Goal: Task Accomplishment & Management: Manage account settings

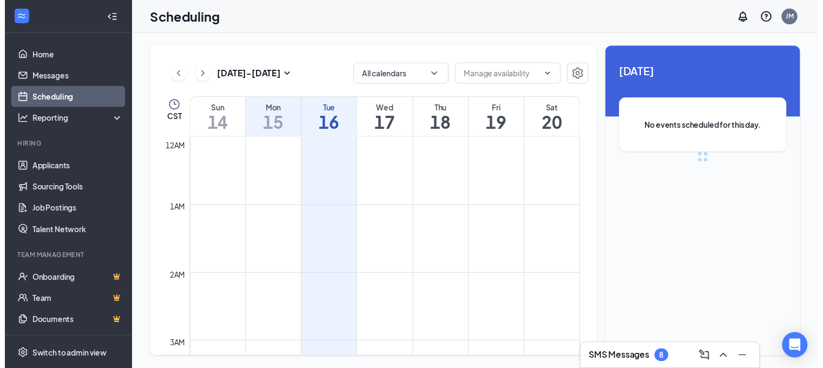
scroll to position [532, 0]
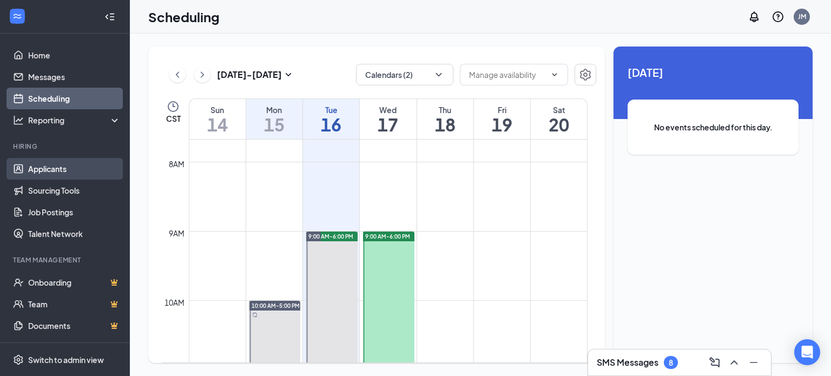
click at [53, 171] on link "Applicants" at bounding box center [74, 169] width 93 height 22
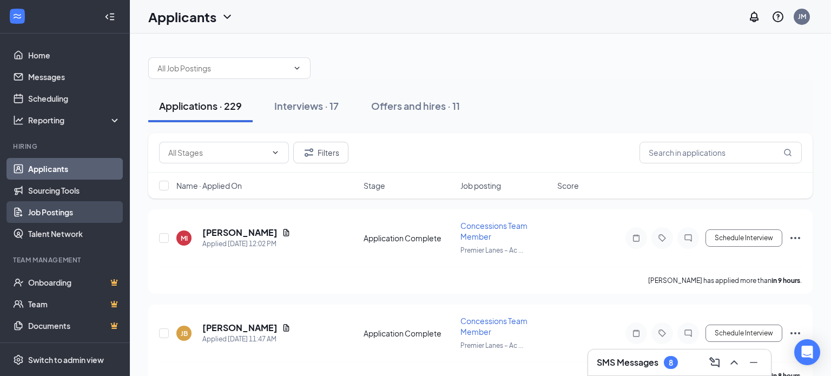
click at [64, 212] on link "Job Postings" at bounding box center [74, 212] width 93 height 22
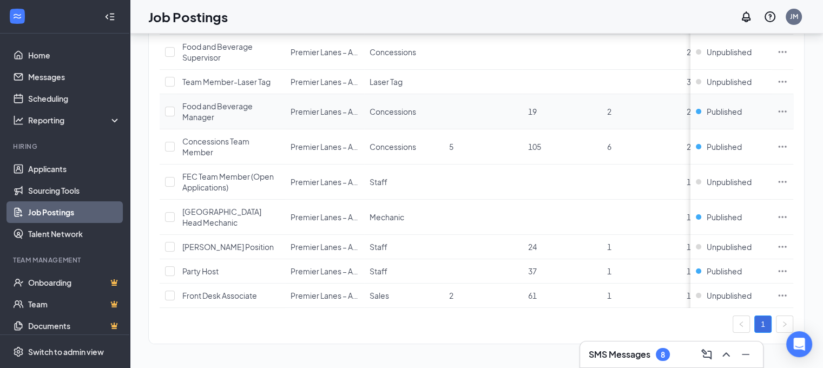
scroll to position [123, 0]
click at [239, 207] on span "[GEOGRAPHIC_DATA] Head Mechanic" at bounding box center [221, 217] width 79 height 21
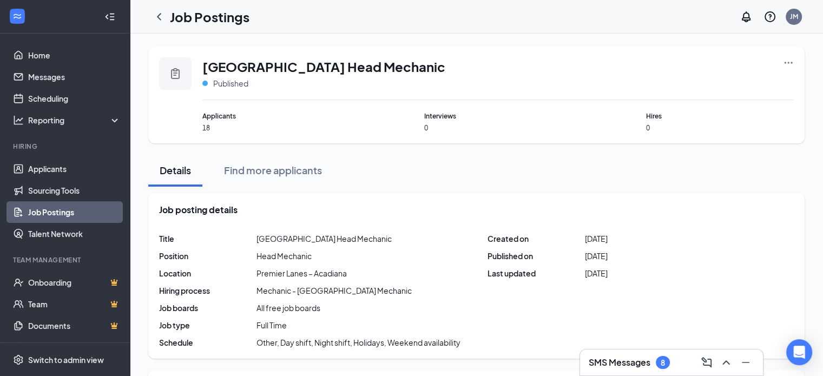
drag, startPoint x: 207, startPoint y: 127, endPoint x: 172, endPoint y: 131, distance: 35.9
click at [204, 127] on span "18" at bounding box center [276, 127] width 148 height 9
click at [56, 170] on link "Applicants" at bounding box center [74, 169] width 93 height 22
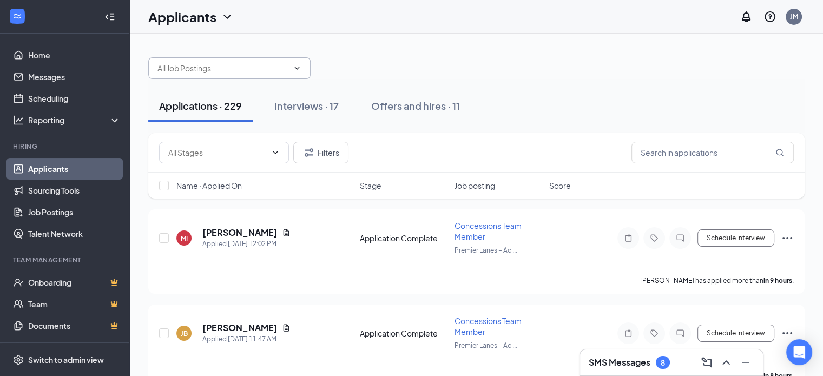
click at [294, 61] on span at bounding box center [229, 68] width 162 height 22
click at [304, 71] on span at bounding box center [229, 68] width 162 height 22
click at [302, 73] on span at bounding box center [229, 68] width 162 height 22
click at [299, 65] on icon "ChevronDown" at bounding box center [297, 68] width 9 height 9
click at [251, 72] on input "text" at bounding box center [222, 68] width 131 height 12
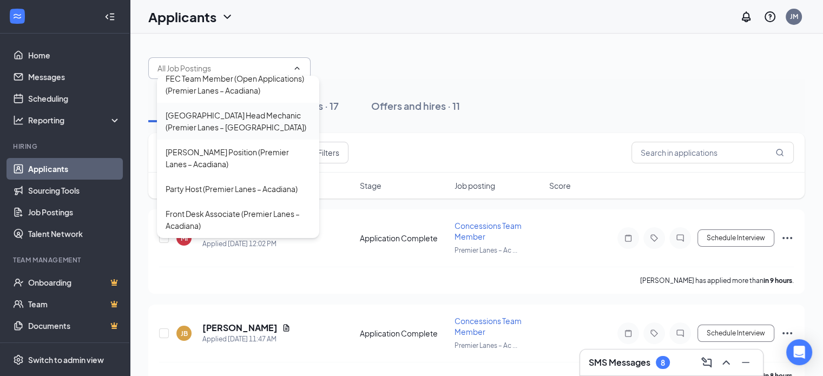
scroll to position [169, 0]
click at [238, 129] on div "[GEOGRAPHIC_DATA] Head Mechanic (Premier Lanes – [GEOGRAPHIC_DATA])" at bounding box center [238, 121] width 145 height 24
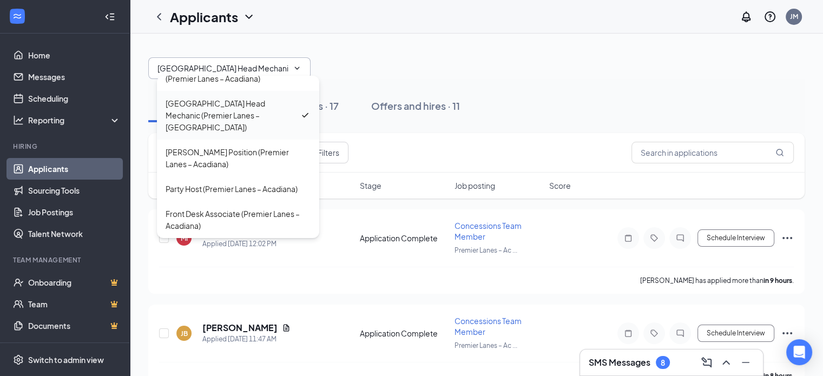
type input "[GEOGRAPHIC_DATA] Head Mechanic (Premier Lanes – [GEOGRAPHIC_DATA])"
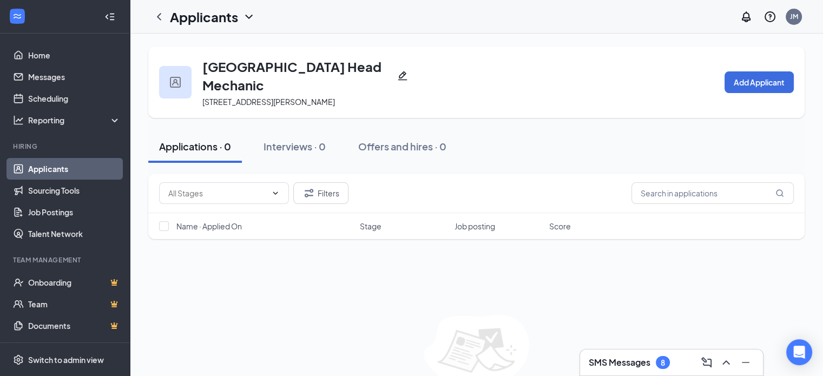
click at [187, 147] on div "Applications · 0" at bounding box center [195, 147] width 72 height 14
click at [324, 149] on div "Interviews · 0" at bounding box center [295, 147] width 62 height 14
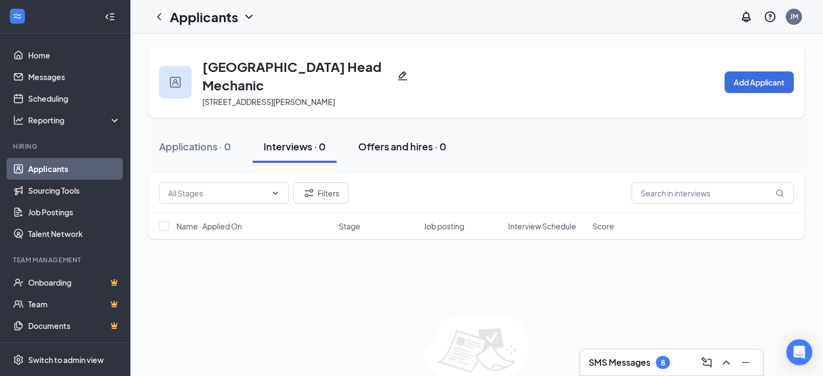
click at [429, 152] on div "Offers and hires · 0" at bounding box center [402, 147] width 88 height 14
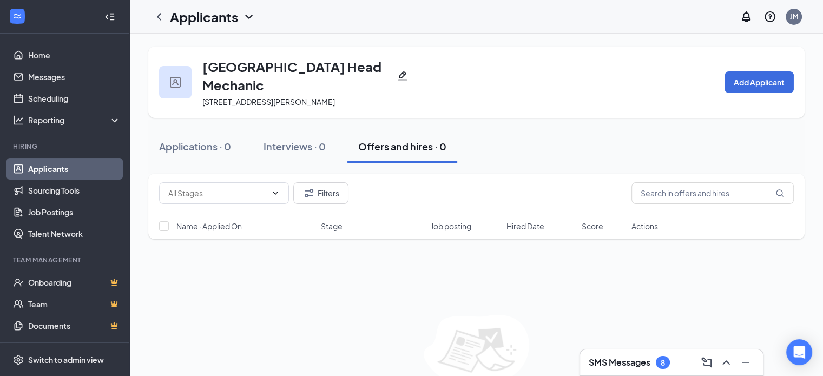
click at [225, 80] on h3 "[GEOGRAPHIC_DATA] Head Mechanic" at bounding box center [297, 75] width 190 height 37
click at [161, 16] on icon "ChevronLeft" at bounding box center [159, 16] width 13 height 13
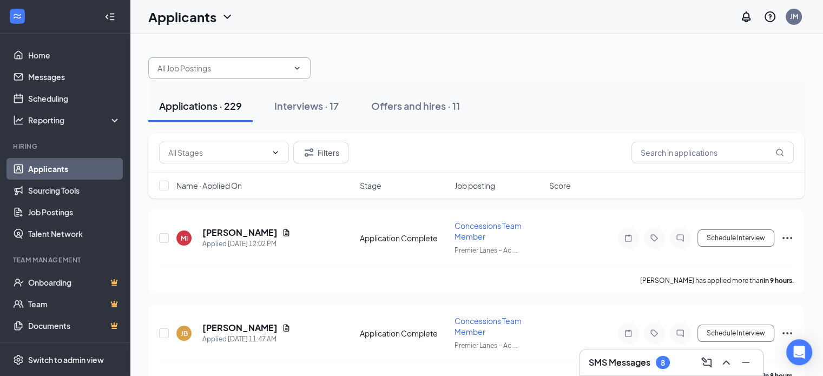
click at [261, 70] on input "text" at bounding box center [222, 68] width 131 height 12
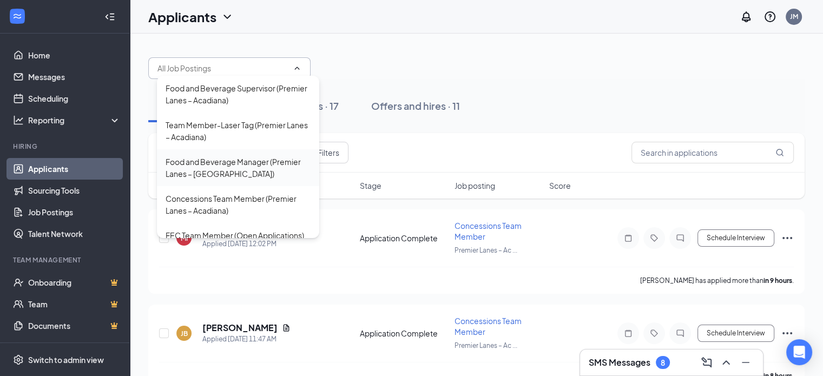
click at [242, 168] on div "Food and Beverage Manager (Premier Lanes – [GEOGRAPHIC_DATA])" at bounding box center [238, 168] width 145 height 24
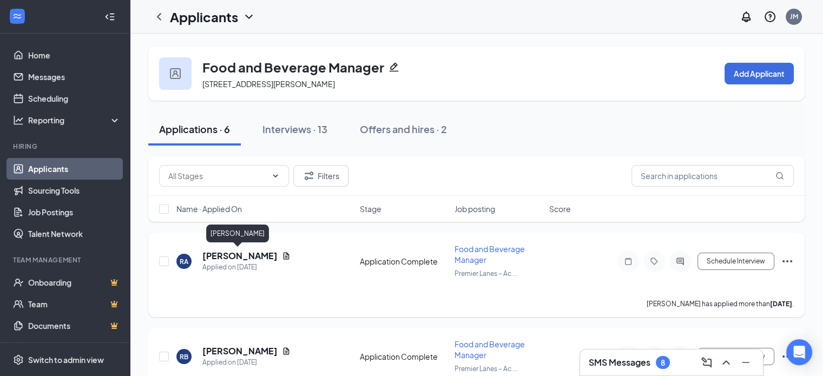
click at [238, 255] on h5 "[PERSON_NAME]" at bounding box center [239, 256] width 75 height 12
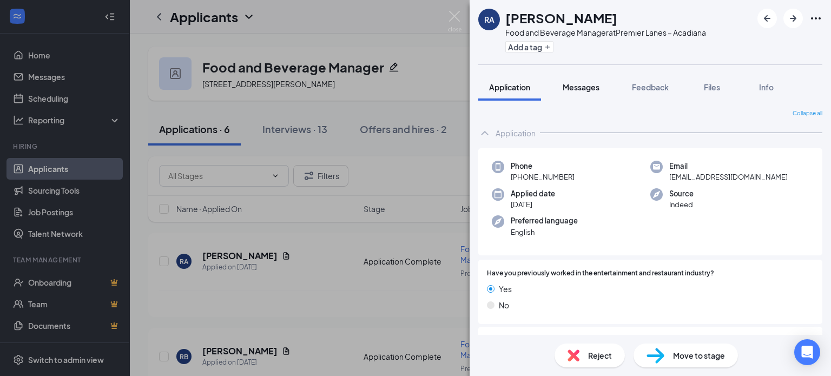
click at [588, 94] on button "Messages" at bounding box center [581, 87] width 58 height 27
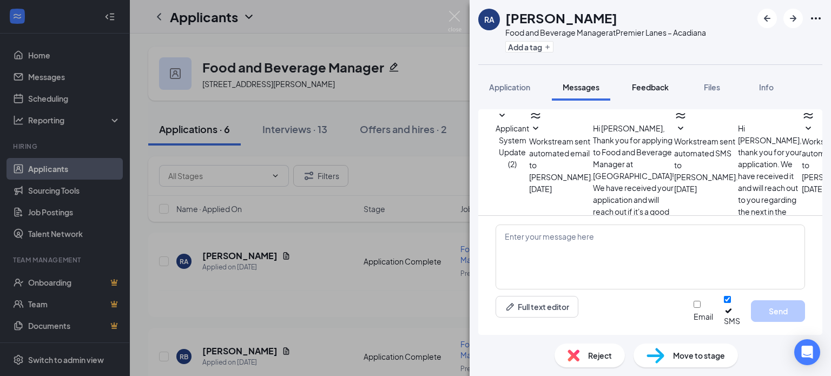
scroll to position [127, 0]
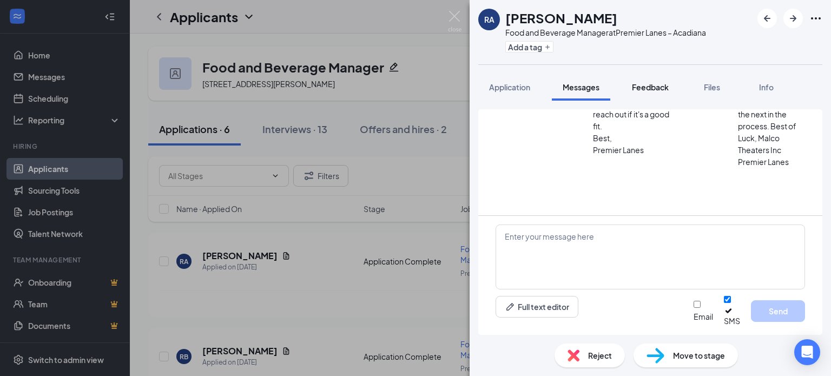
click at [661, 86] on span "Feedback" at bounding box center [650, 87] width 37 height 10
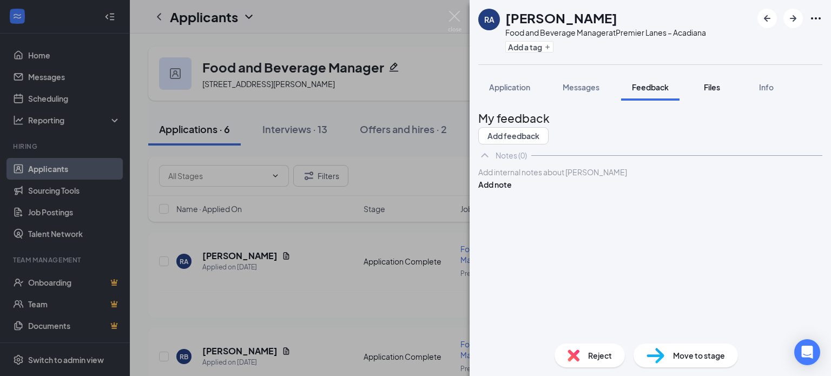
click at [713, 88] on span "Files" at bounding box center [712, 87] width 16 height 10
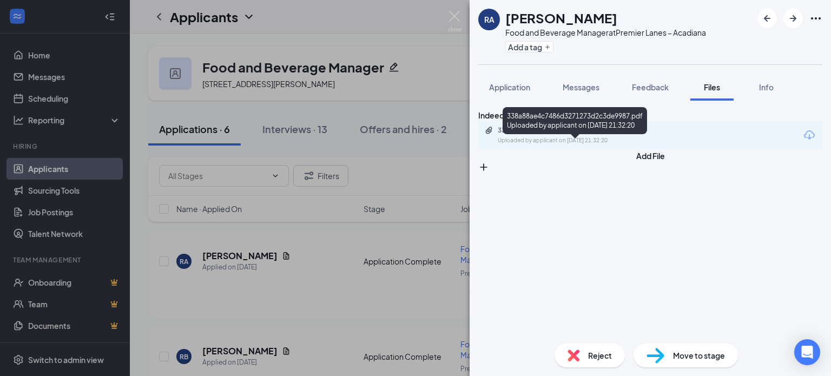
click at [566, 135] on div "338a88ae4c7486d3271273d2c3de9987.pdf" at bounding box center [574, 130] width 152 height 9
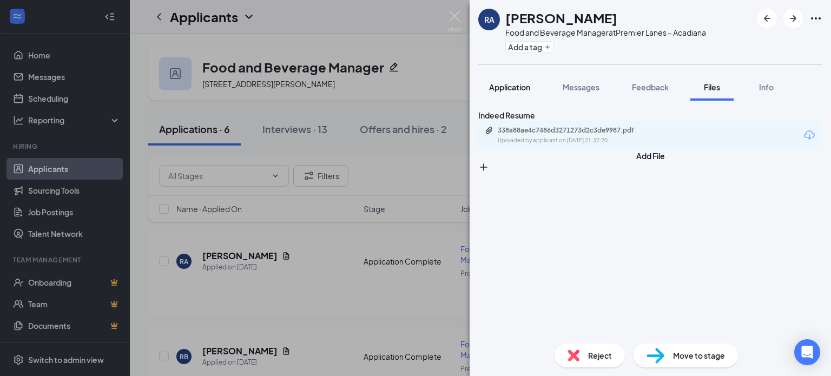
click at [517, 84] on span "Application" at bounding box center [509, 87] width 41 height 10
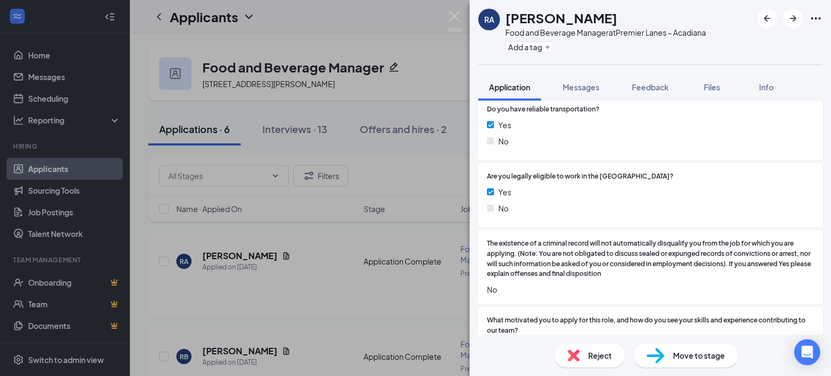
scroll to position [920, 0]
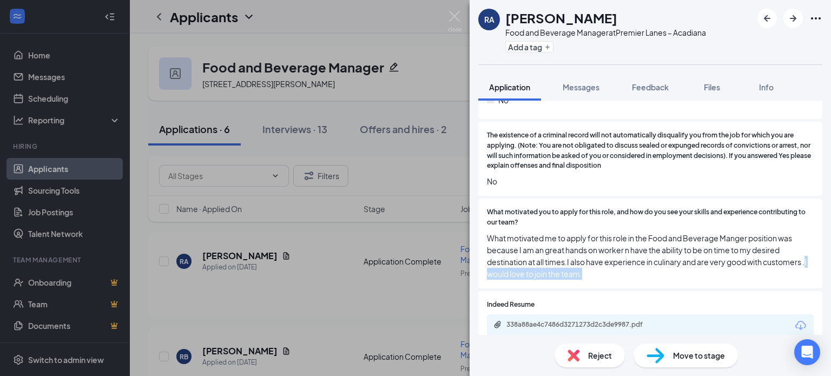
drag, startPoint x: 592, startPoint y: 277, endPoint x: 488, endPoint y: 268, distance: 104.2
click at [488, 268] on span "What motivated me to apply for this role in the Food and Beverage Manger positi…" at bounding box center [650, 256] width 327 height 48
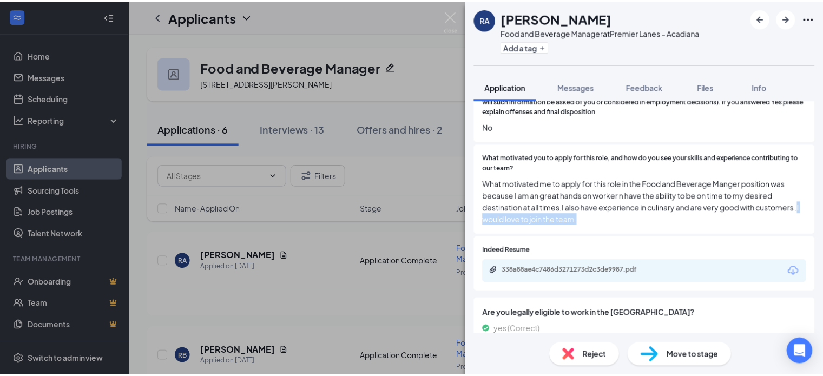
scroll to position [1006, 0]
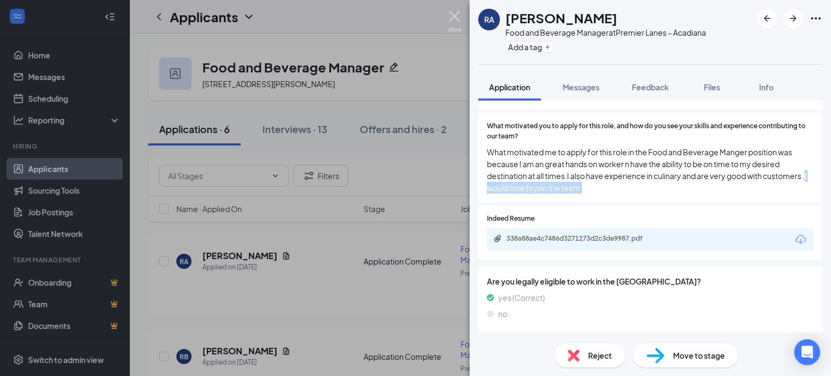
click at [451, 23] on img at bounding box center [455, 21] width 14 height 21
